Goal: Task Accomplishment & Management: Manage account settings

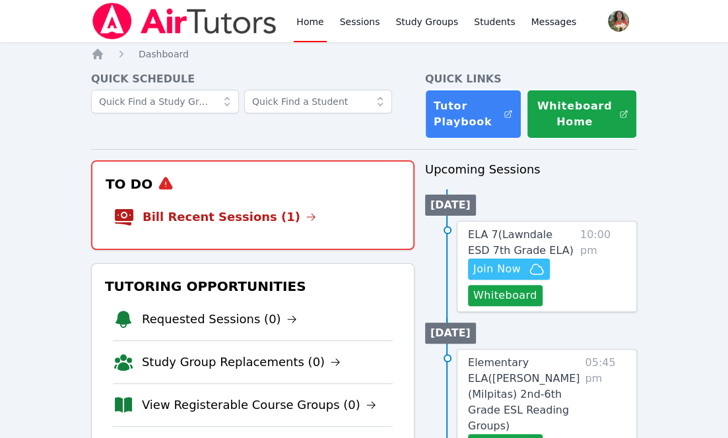
click at [493, 234] on span "ELA 7 ( Lawndale ESD 7th Grade ELA )" at bounding box center [521, 242] width 106 height 28
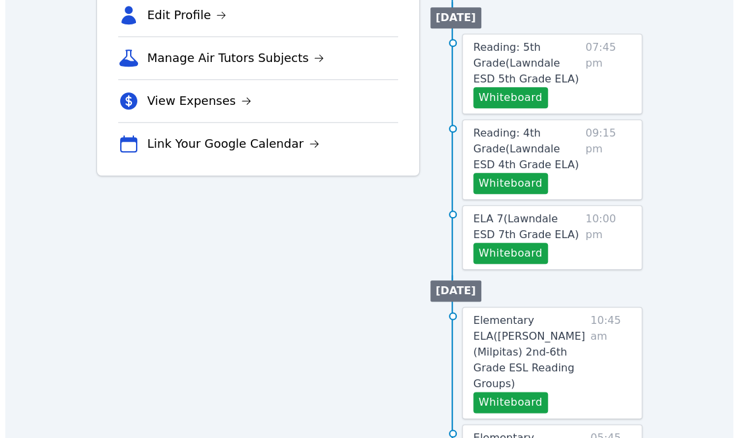
scroll to position [534, 0]
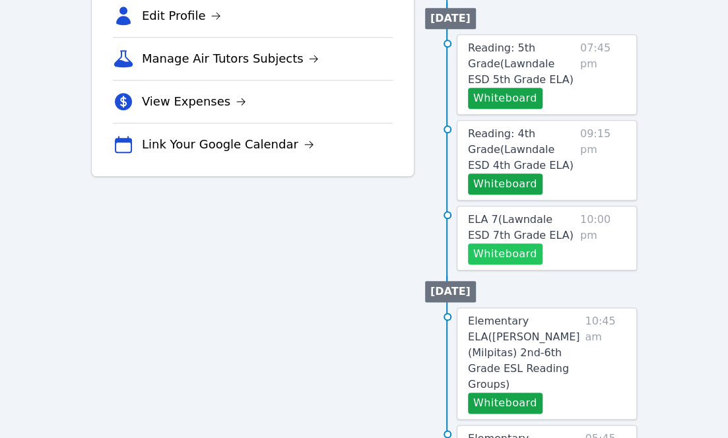
click at [498, 244] on button "Whiteboard" at bounding box center [505, 254] width 75 height 21
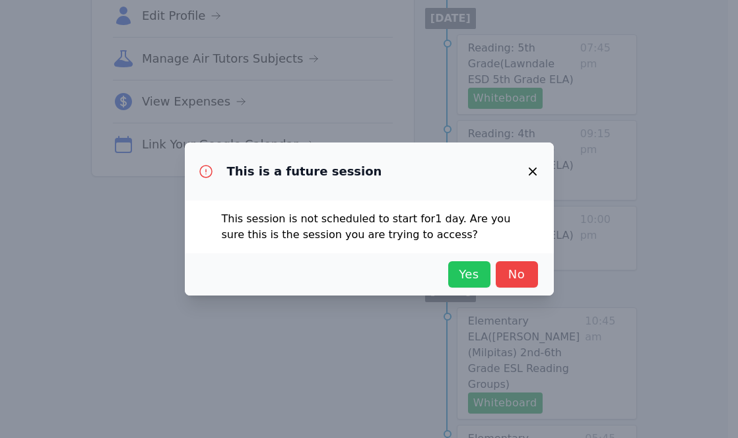
click at [461, 266] on span "Yes" at bounding box center [469, 274] width 29 height 18
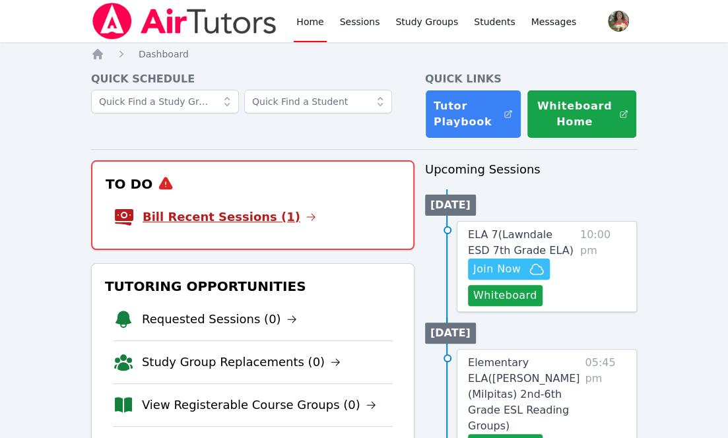
click at [251, 215] on link "Bill Recent Sessions (1)" at bounding box center [230, 217] width 174 height 18
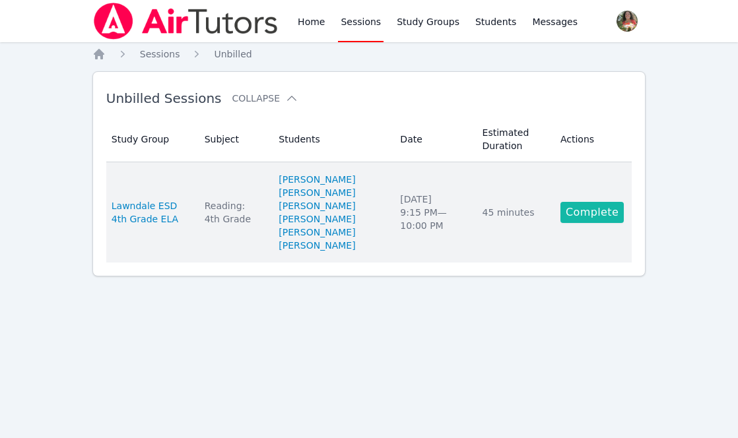
click at [570, 215] on link "Complete" at bounding box center [592, 212] width 63 height 21
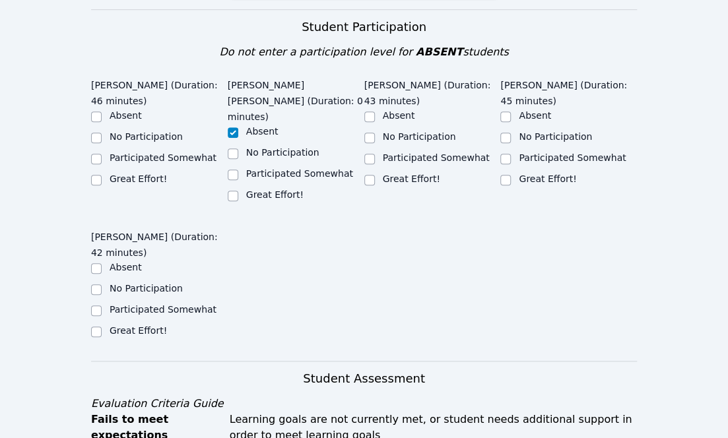
scroll to position [341, 0]
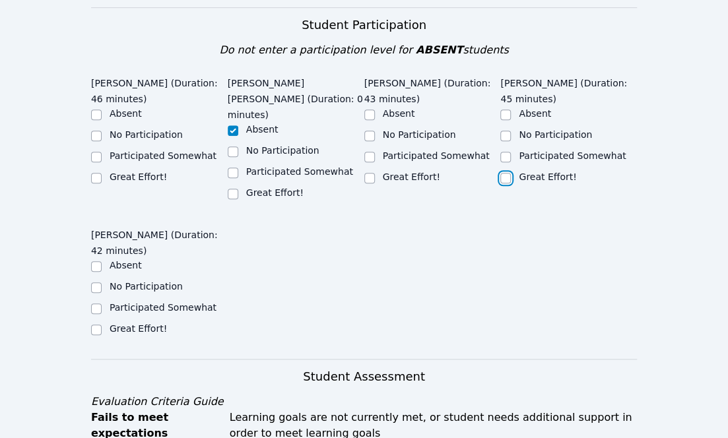
click at [502, 176] on input "Great Effort!" at bounding box center [505, 178] width 11 height 11
checkbox input "true"
click at [365, 181] on input "Great Effort!" at bounding box center [369, 178] width 11 height 11
checkbox input "true"
click at [100, 177] on input "Great Effort!" at bounding box center [96, 178] width 11 height 11
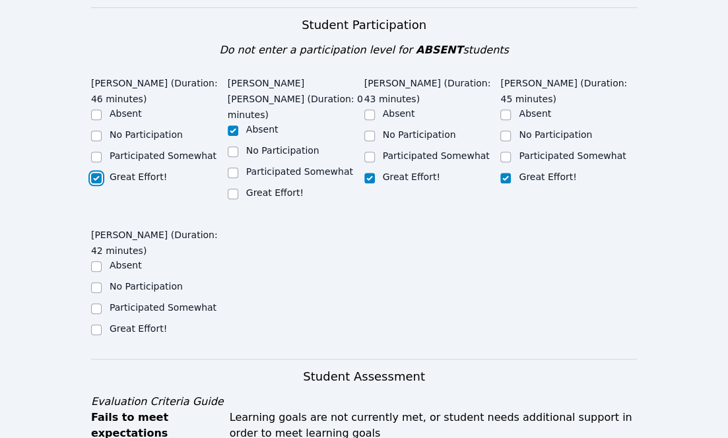
checkbox input "true"
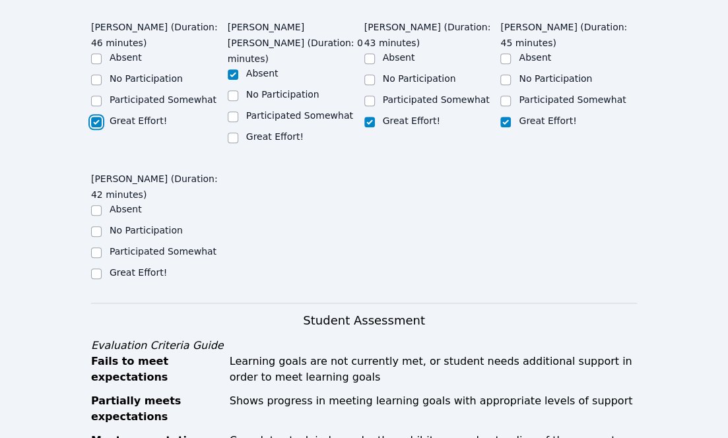
scroll to position [397, 0]
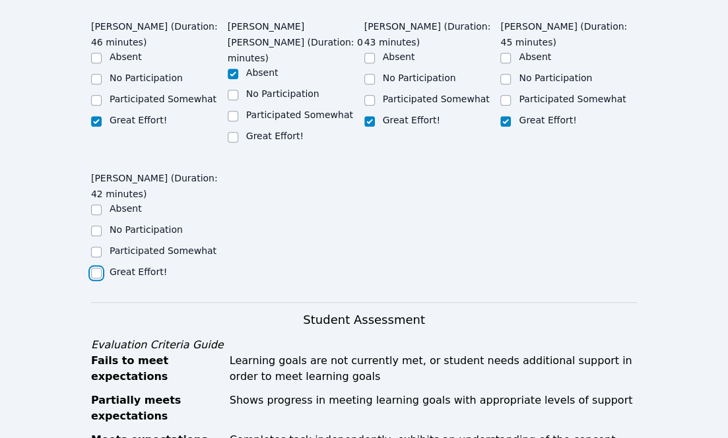
click at [97, 268] on input "Great Effort!" at bounding box center [96, 273] width 11 height 11
checkbox input "true"
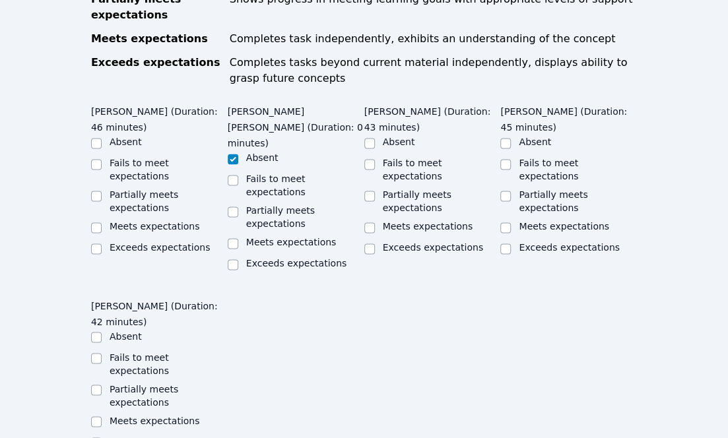
scroll to position [800, 0]
click at [94, 240] on div at bounding box center [96, 248] width 11 height 16
click at [103, 240] on div "Exceeds expectations" at bounding box center [159, 248] width 137 height 16
click at [98, 243] on input "Exceeds expectations" at bounding box center [96, 248] width 11 height 11
checkbox input "true"
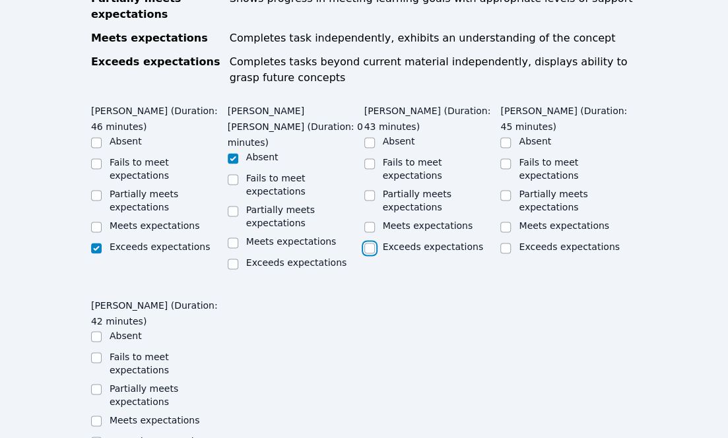
click at [366, 243] on input "Exceeds expectations" at bounding box center [369, 248] width 11 height 11
checkbox input "true"
click at [508, 243] on input "Exceeds expectations" at bounding box center [505, 248] width 11 height 11
checkbox input "true"
click at [98, 437] on input "Exceeds expectations" at bounding box center [96, 442] width 11 height 11
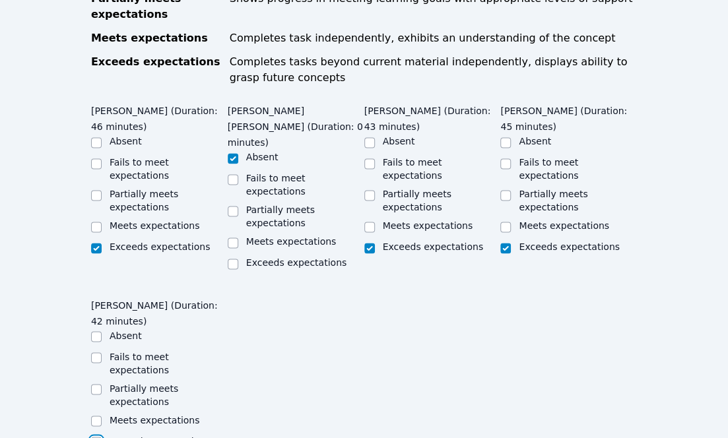
checkbox input "true"
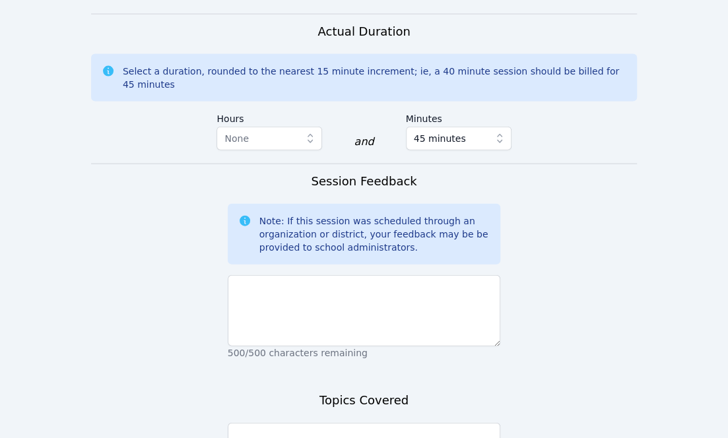
scroll to position [1302, 0]
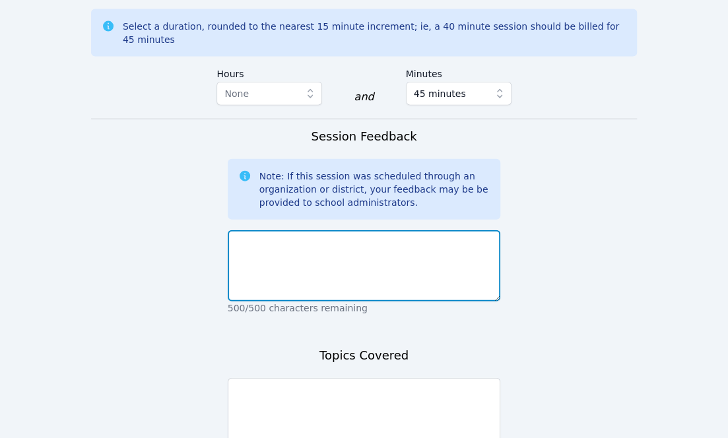
click at [263, 230] on textarea at bounding box center [364, 265] width 273 height 71
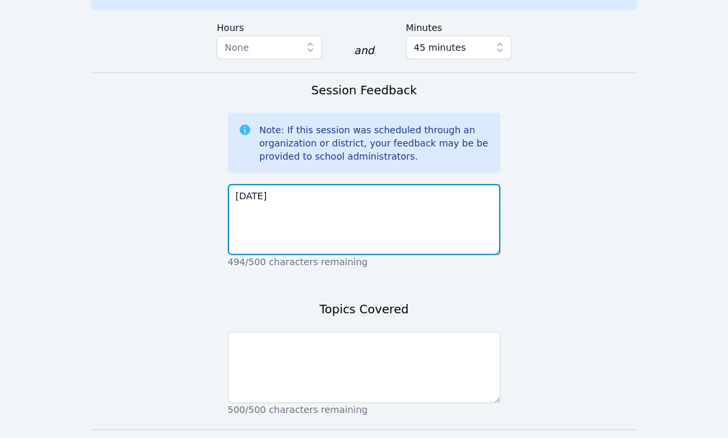
scroll to position [1351, 0]
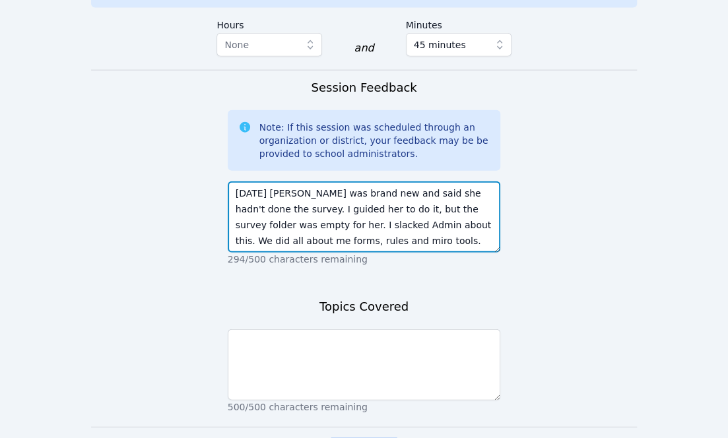
type textarea "Today Brittany was brand new and said she hadn't done the survey. I guided her …"
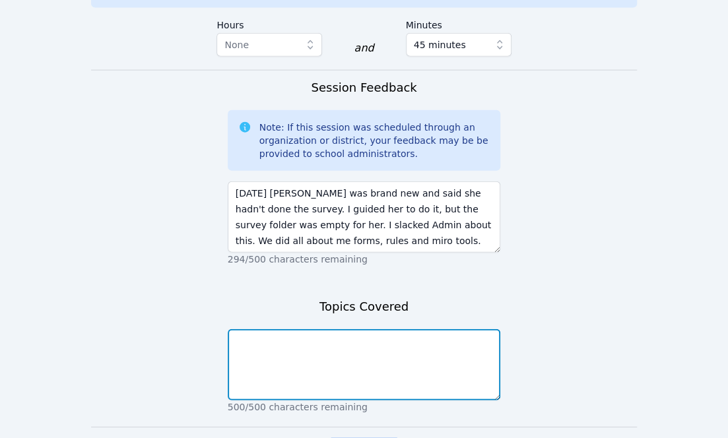
click at [267, 329] on textarea at bounding box center [364, 364] width 273 height 71
type textarea "Today they finished all about me forms and practicing miro tools."
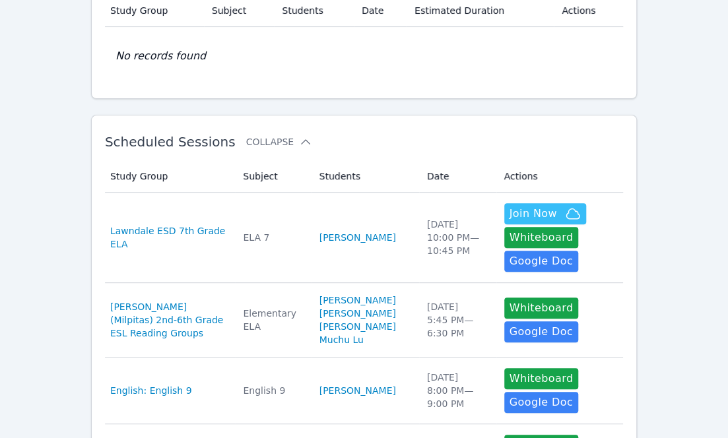
scroll to position [127, 0]
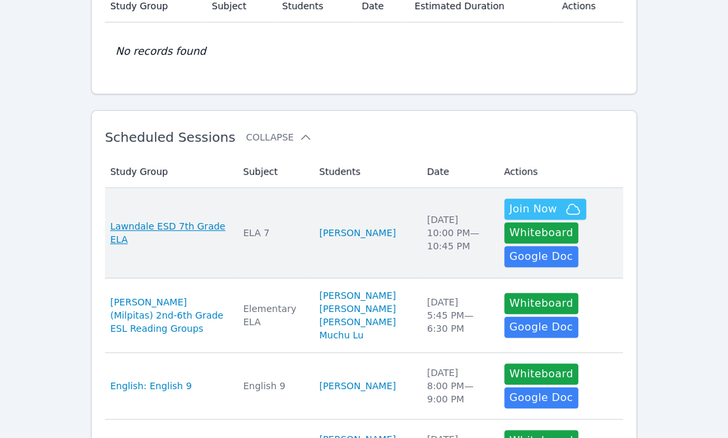
click at [202, 232] on span "Lawndale ESD 7th Grade ELA" at bounding box center [168, 233] width 117 height 26
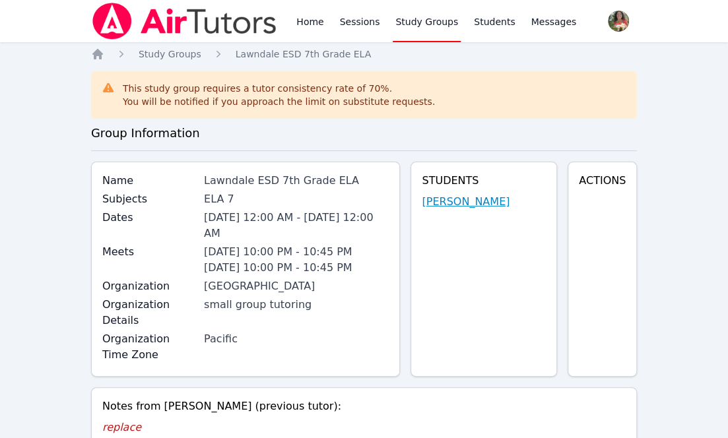
click at [456, 200] on link "Aria McKnight" at bounding box center [466, 202] width 88 height 16
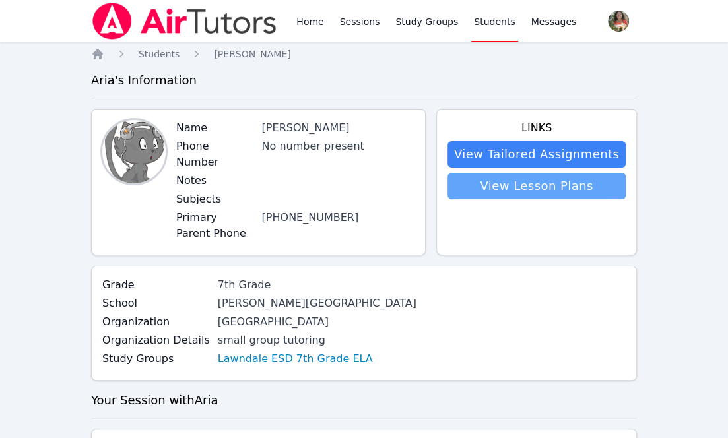
click at [496, 189] on link "View Lesson Plans" at bounding box center [537, 186] width 178 height 26
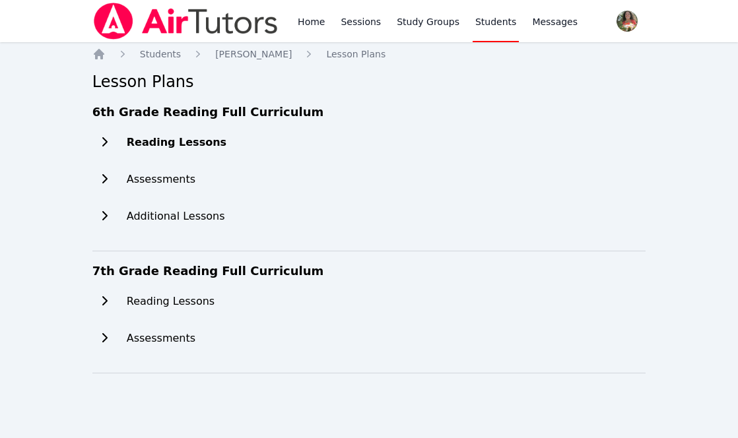
click at [170, 138] on h2 "Reading Lessons" at bounding box center [177, 143] width 100 height 16
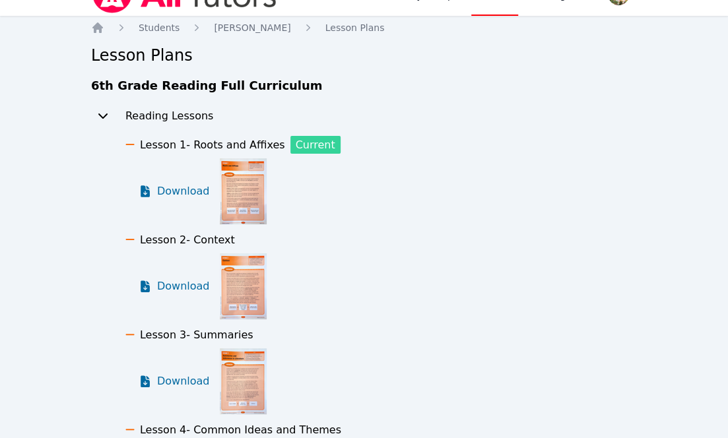
scroll to position [27, 0]
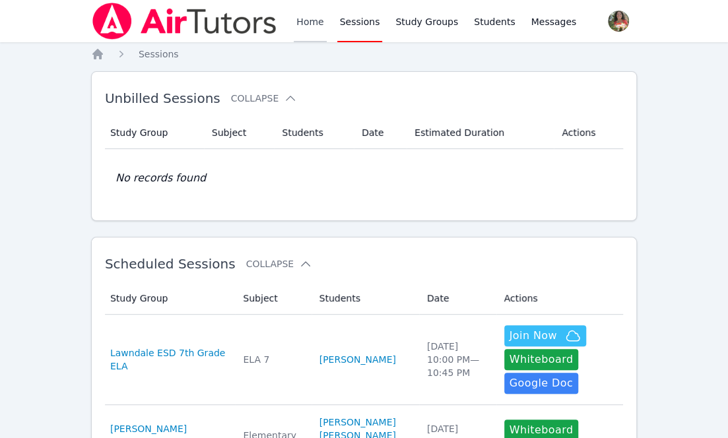
click at [319, 26] on link "Home" at bounding box center [310, 21] width 32 height 42
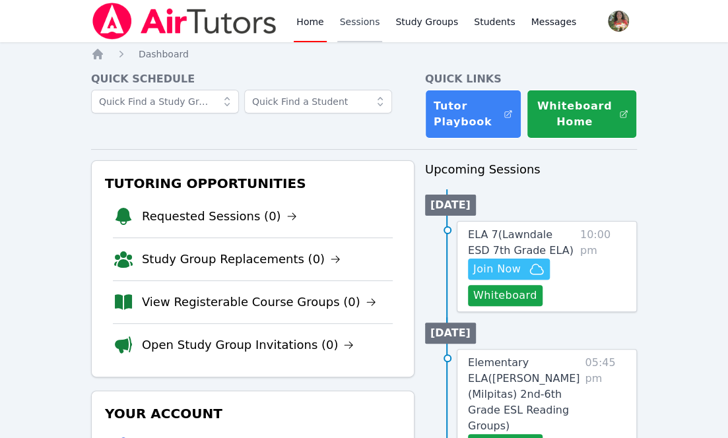
click at [339, 28] on link "Sessions" at bounding box center [360, 21] width 46 height 42
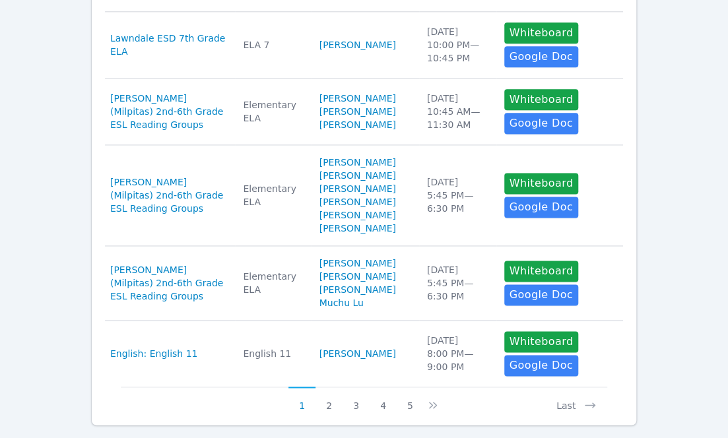
scroll to position [870, 0]
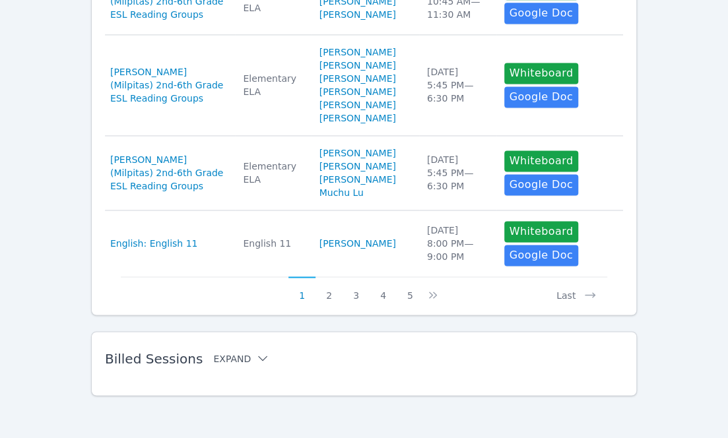
click at [223, 353] on button "Expand" at bounding box center [241, 358] width 56 height 13
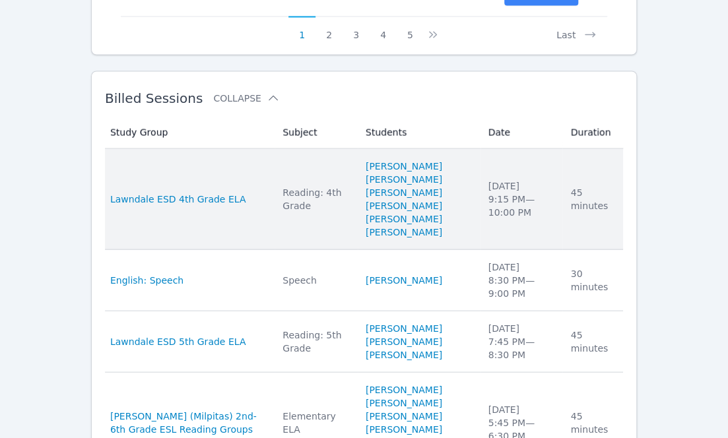
scroll to position [1075, 0]
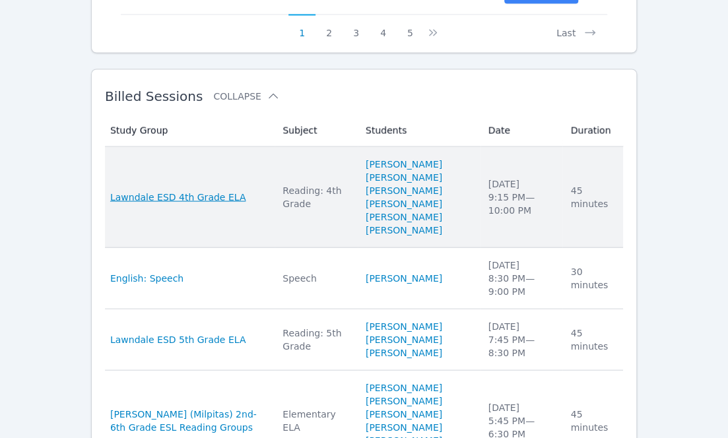
click at [199, 203] on span "Lawndale ESD 4th Grade ELA" at bounding box center [177, 196] width 135 height 13
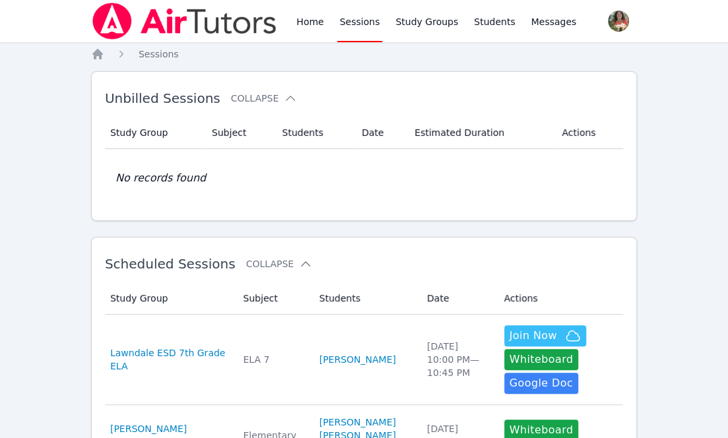
scroll to position [870, 0]
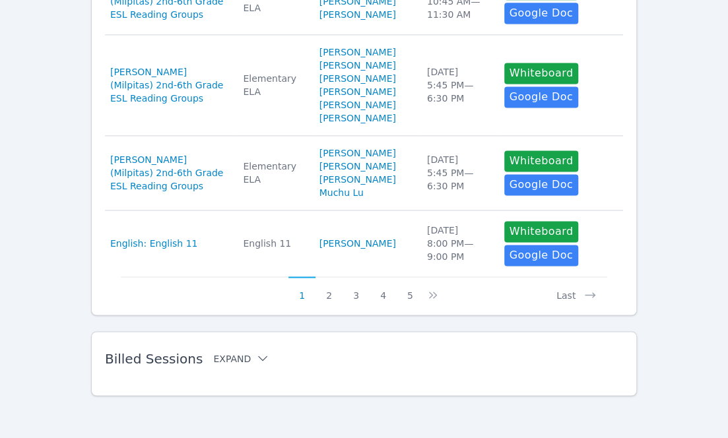
click at [238, 355] on button "Expand" at bounding box center [241, 358] width 56 height 13
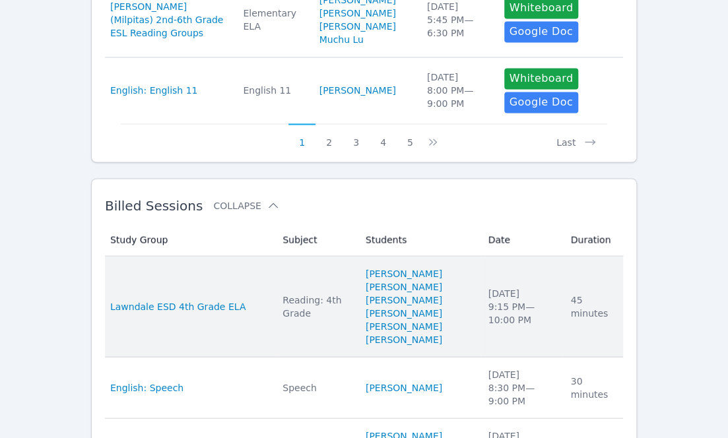
scroll to position [974, 0]
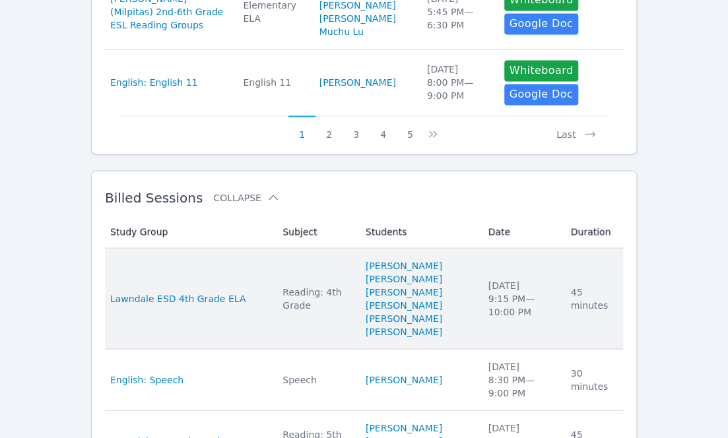
click at [256, 349] on td "Study Group Lawndale ESD 4th Grade ELA" at bounding box center [190, 298] width 170 height 101
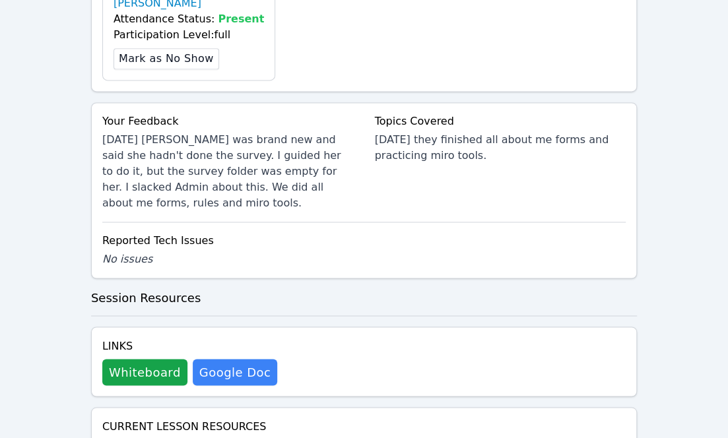
scroll to position [779, 0]
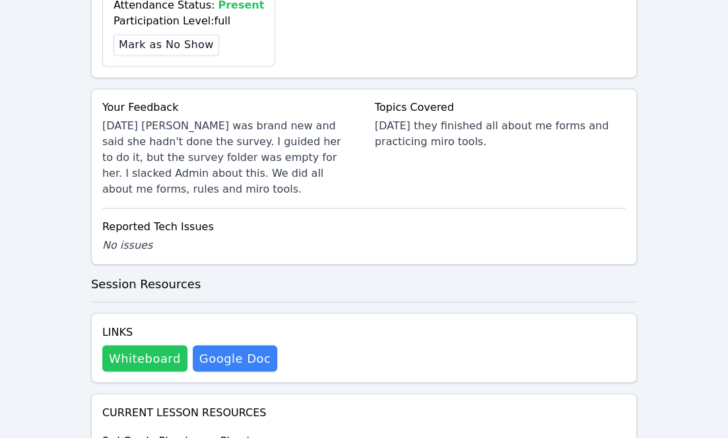
click at [128, 345] on button "Whiteboard" at bounding box center [144, 358] width 85 height 26
